Goal: Navigation & Orientation: Find specific page/section

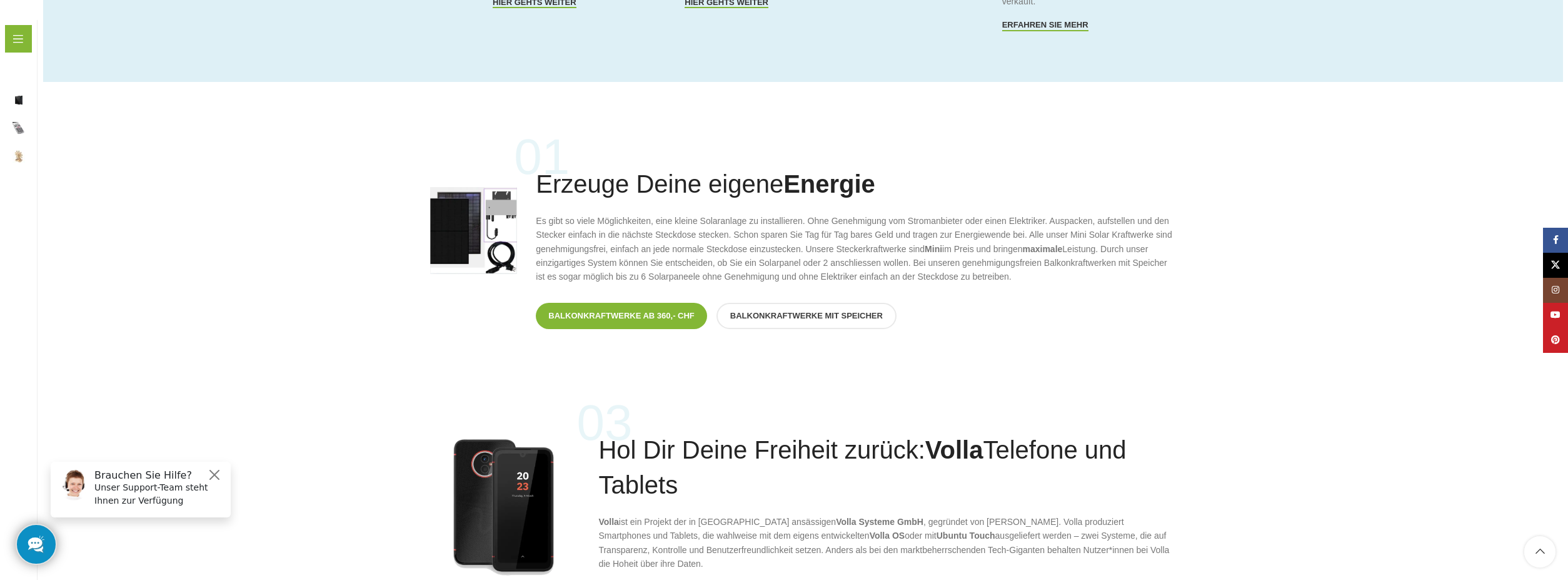
scroll to position [117, 0]
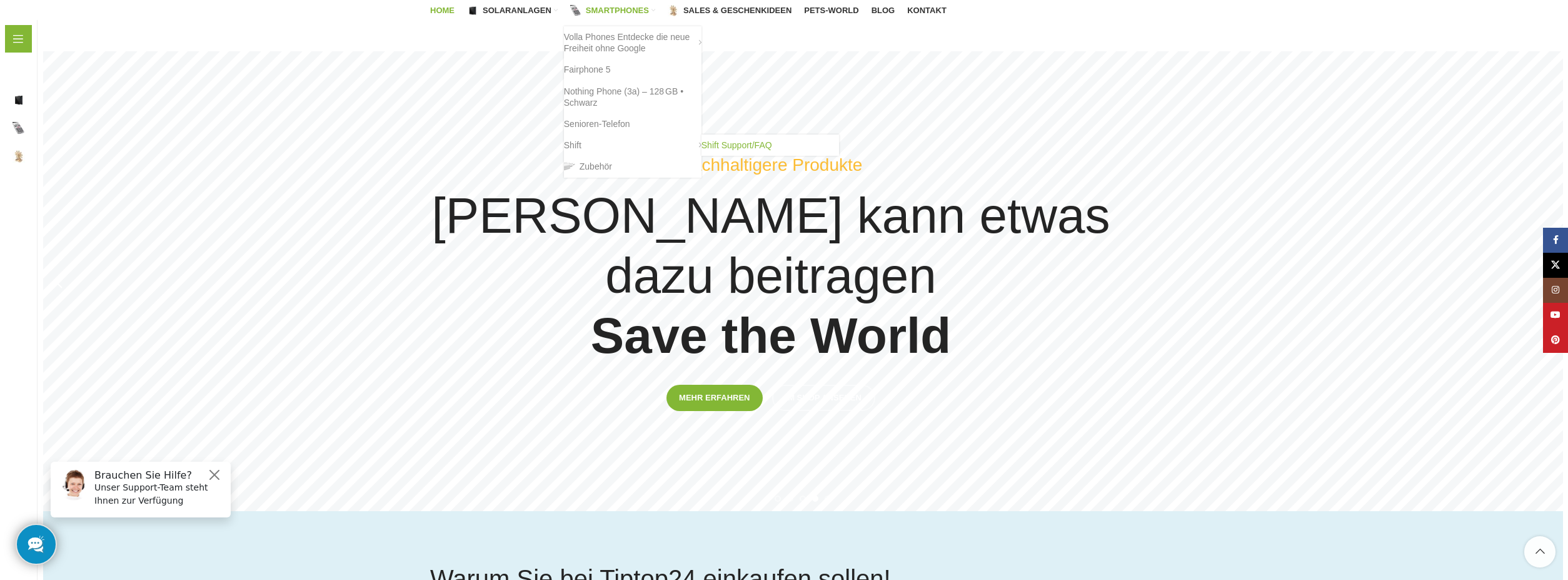
click at [736, 150] on link "Shift Support/FAQ" at bounding box center [770, 145] width 137 height 21
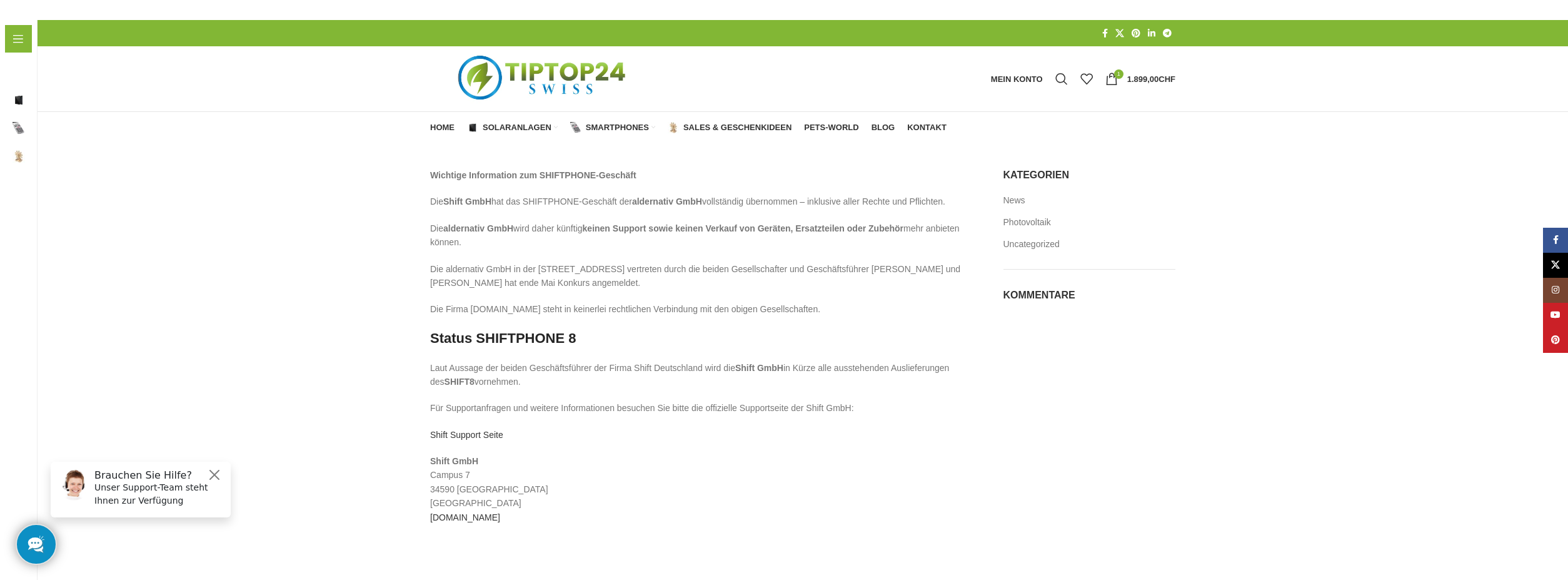
click at [546, 86] on img "Logo der Website" at bounding box center [544, 79] width 227 height 65
